Goal: Task Accomplishment & Management: Manage account settings

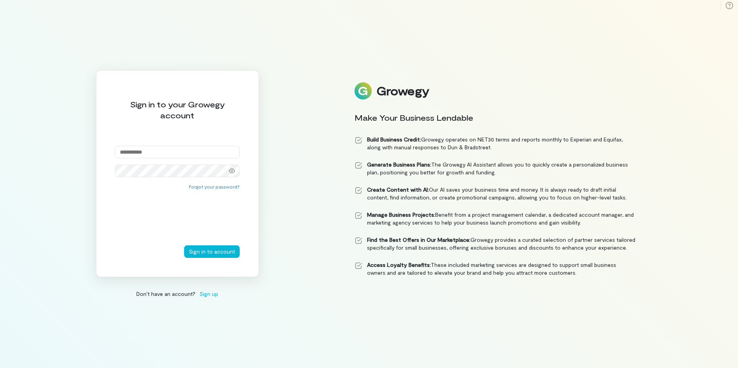
click at [209, 127] on div "Sign in to your Growegy account Forgot your password? Sign in to account" at bounding box center [177, 173] width 163 height 207
click at [197, 177] on div "Sign in to your Growegy account Forgot your password? Sign in to account" at bounding box center [177, 173] width 163 height 207
click at [201, 149] on input "email" at bounding box center [177, 152] width 125 height 13
click at [237, 150] on input "email" at bounding box center [177, 152] width 125 height 13
click at [188, 231] on div "Forgot your password?" at bounding box center [177, 217] width 125 height 55
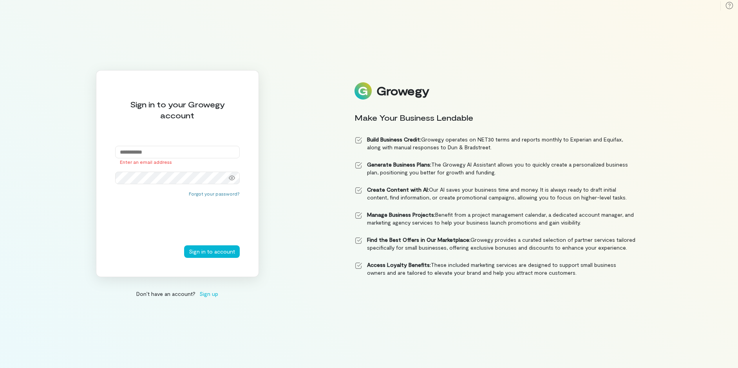
click at [188, 230] on div "Forgot your password?" at bounding box center [177, 217] width 125 height 55
click at [587, 59] on div "Sign in to your Growegy account Enter an email address Forgot your password? Si…" at bounding box center [369, 184] width 738 height 368
click at [178, 150] on input "email" at bounding box center [177, 152] width 125 height 13
type input "**********"
click at [208, 251] on button "Sign in to account" at bounding box center [212, 251] width 56 height 13
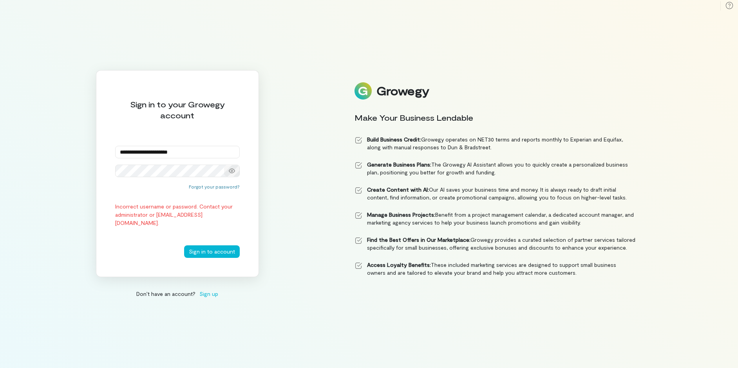
click at [233, 172] on icon at bounding box center [232, 171] width 6 height 6
click at [214, 253] on button "Sign in to account" at bounding box center [212, 251] width 56 height 13
click at [260, 236] on div "**********" at bounding box center [369, 184] width 738 height 368
